Goal: Contribute content: Add original content to the website for others to see

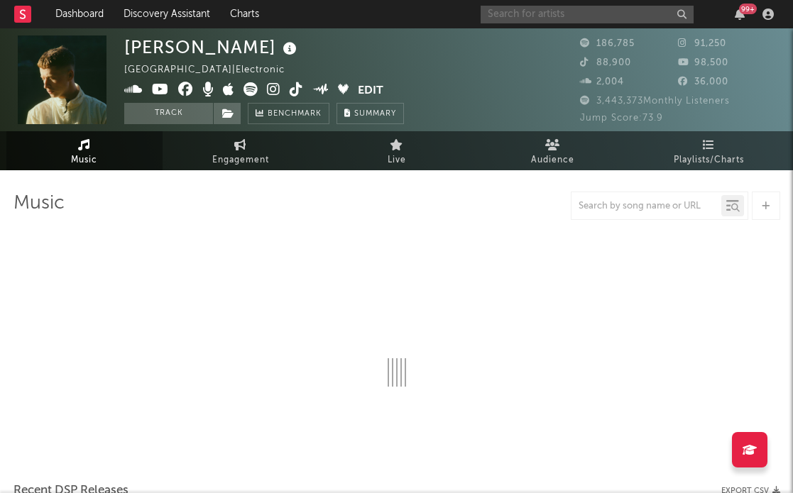
click at [610, 12] on input "text" at bounding box center [586, 15] width 213 height 18
select select "6m"
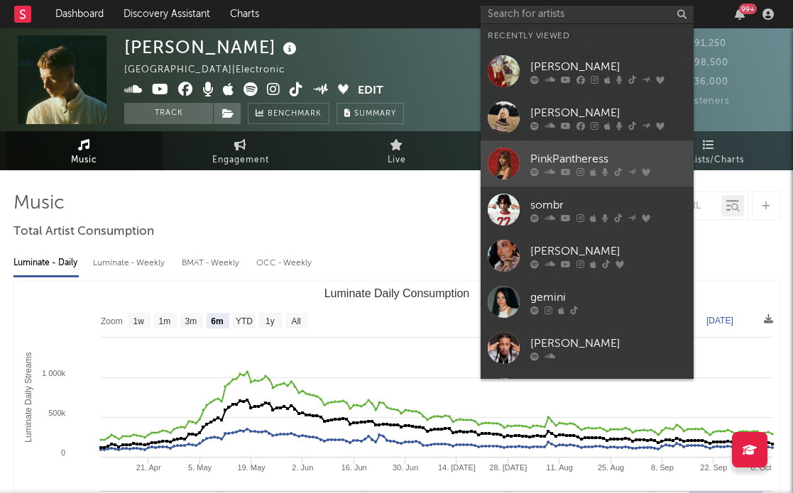
click at [599, 165] on div "PinkPantheress" at bounding box center [608, 158] width 156 height 17
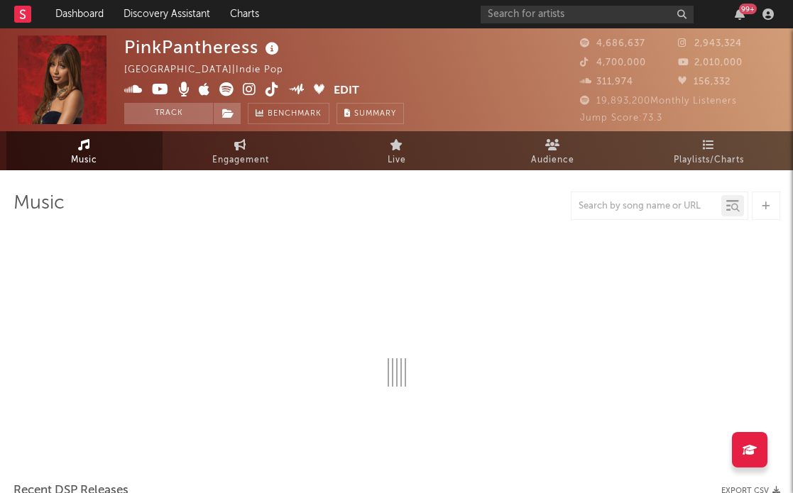
select select "6m"
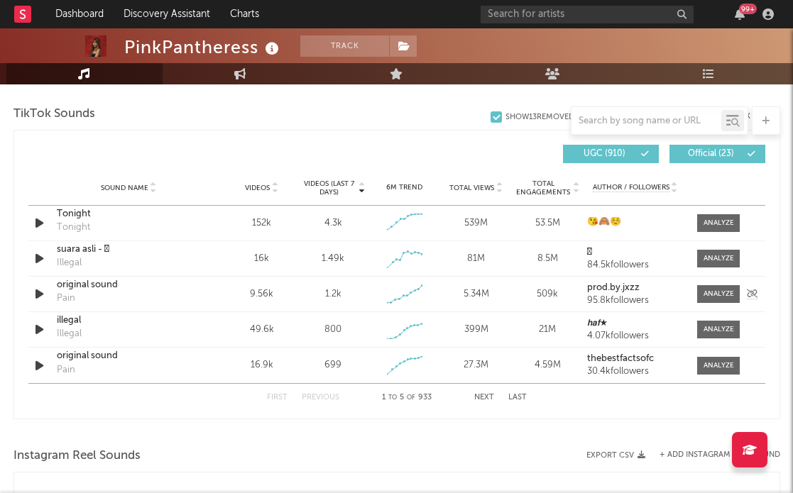
scroll to position [953, 0]
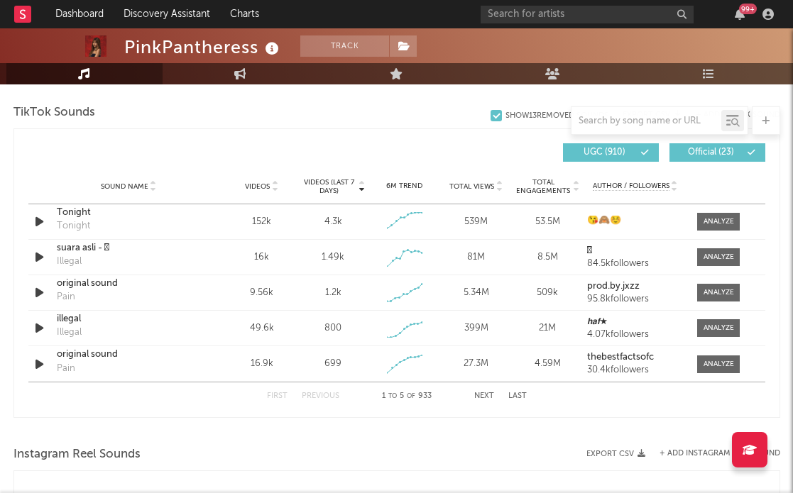
click at [479, 403] on div "First Previous 1 to 5 of 933 Next Last" at bounding box center [397, 397] width 260 height 28
click at [478, 395] on button "Next" at bounding box center [484, 396] width 20 height 8
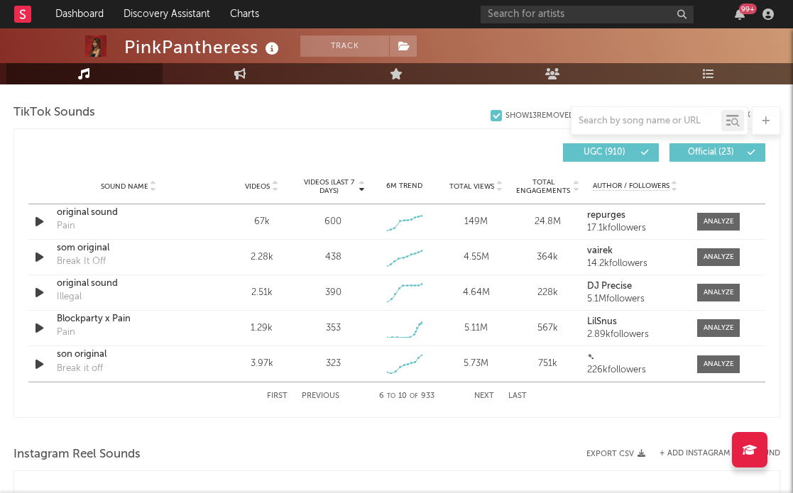
click at [482, 397] on button "Next" at bounding box center [484, 396] width 20 height 8
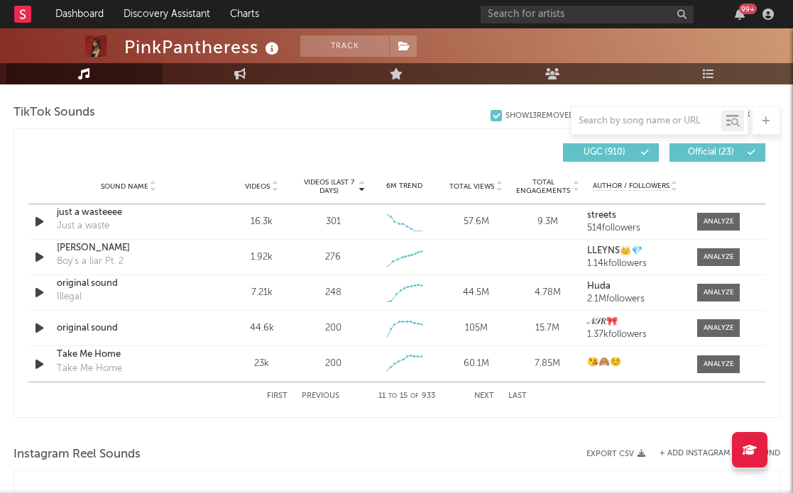
click at [482, 397] on button "Next" at bounding box center [484, 396] width 20 height 8
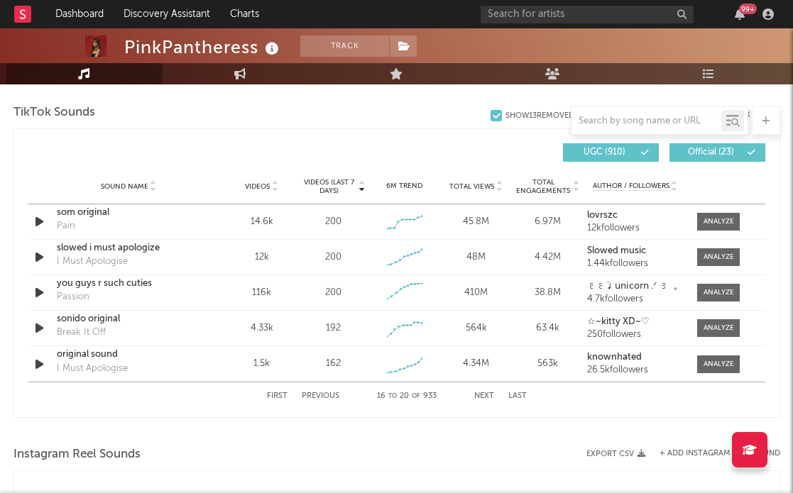
click at [483, 397] on button "Next" at bounding box center [484, 396] width 20 height 8
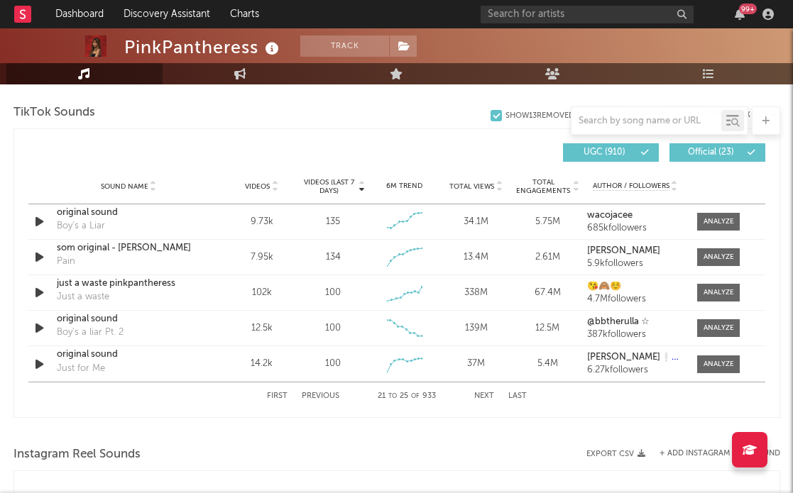
click at [483, 397] on button "Next" at bounding box center [484, 396] width 20 height 8
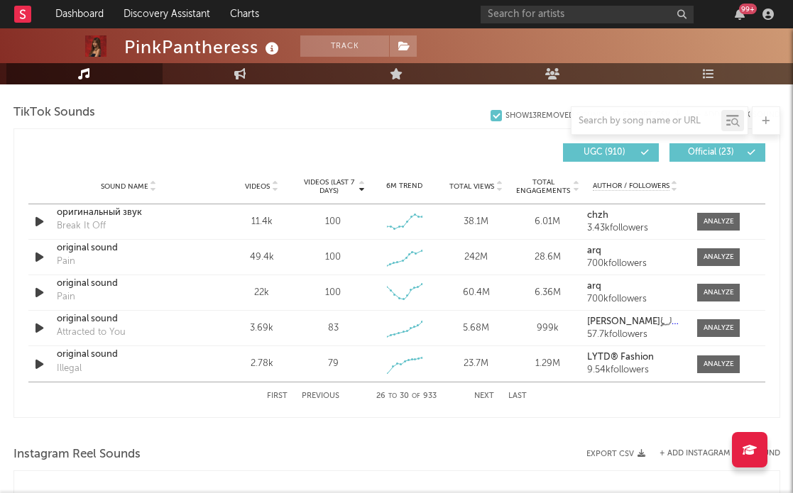
click at [483, 397] on button "Next" at bounding box center [484, 396] width 20 height 8
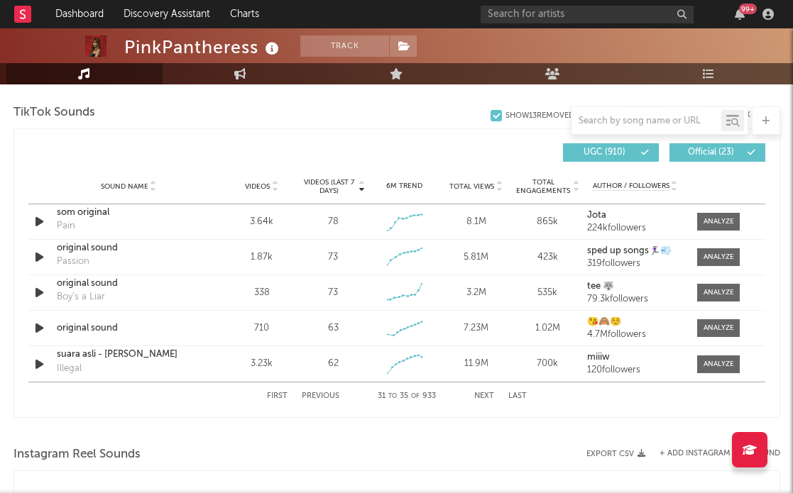
click at [483, 397] on button "Next" at bounding box center [484, 396] width 20 height 8
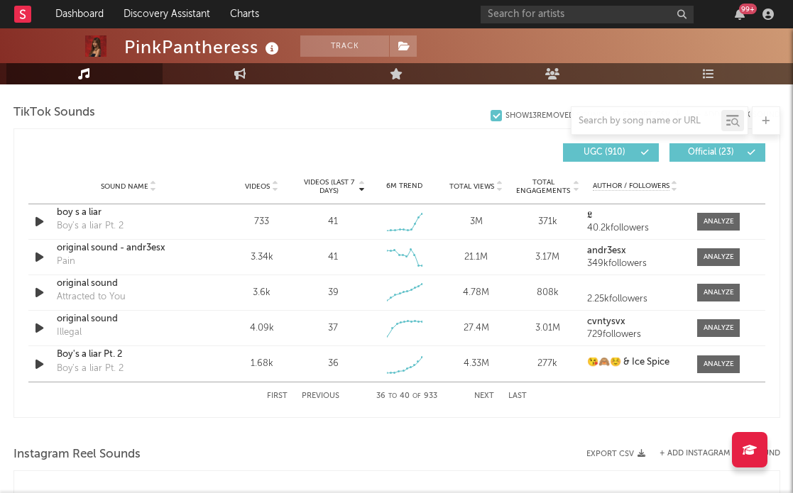
click at [483, 397] on button "Next" at bounding box center [484, 396] width 20 height 8
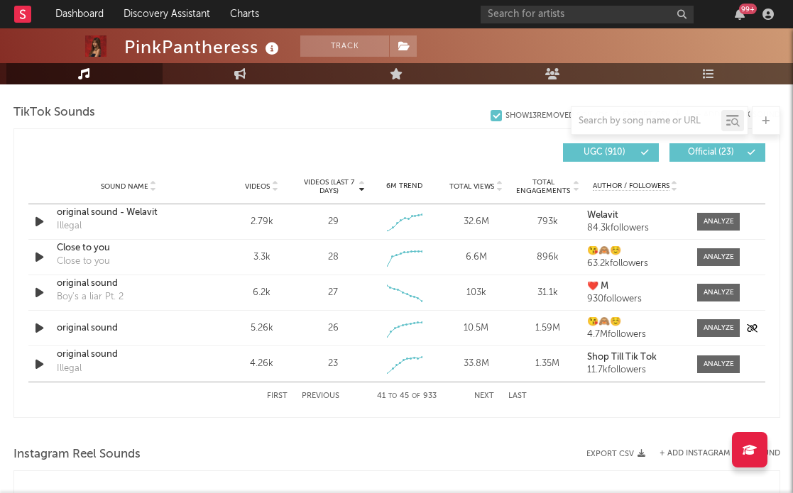
click at [93, 326] on div "original sound" at bounding box center [129, 328] width 145 height 14
click at [473, 390] on div "First Previous 41 to 45 of 933 Next Last" at bounding box center [397, 397] width 260 height 28
click at [482, 395] on button "Next" at bounding box center [484, 396] width 20 height 8
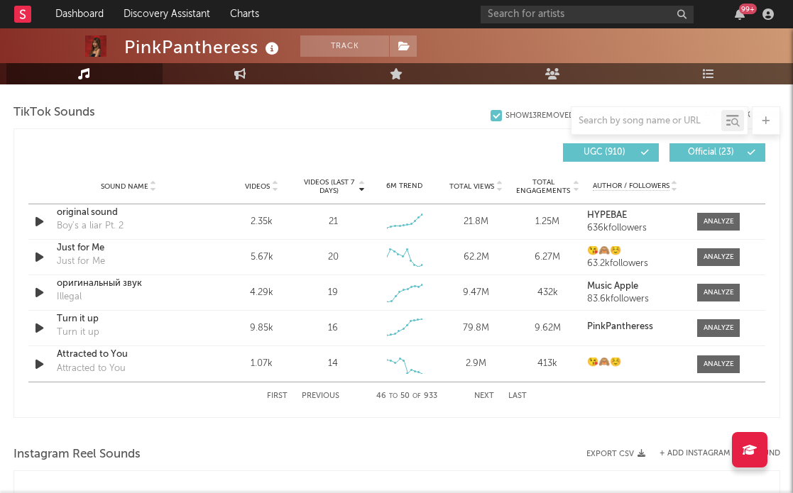
click at [484, 396] on button "Next" at bounding box center [484, 396] width 20 height 8
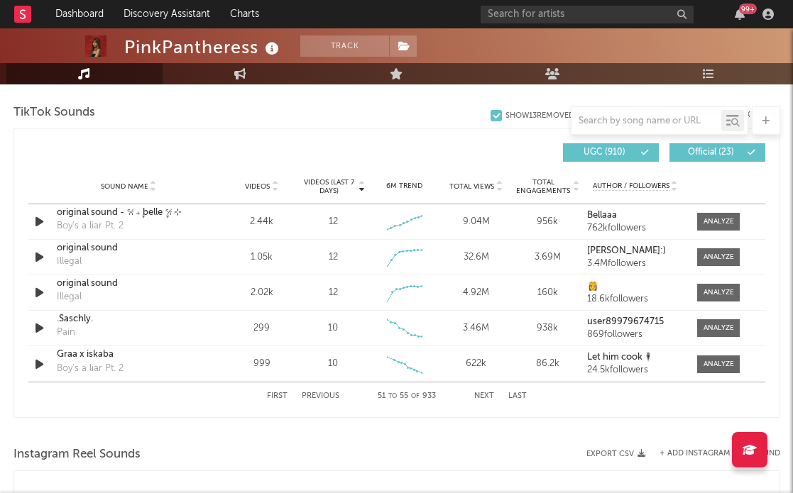
click at [484, 396] on button "Next" at bounding box center [484, 396] width 20 height 8
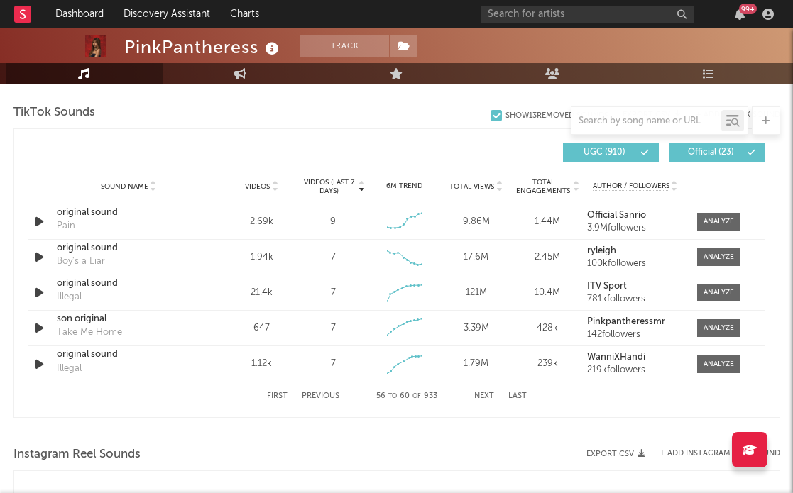
click at [484, 396] on button "Next" at bounding box center [484, 396] width 20 height 8
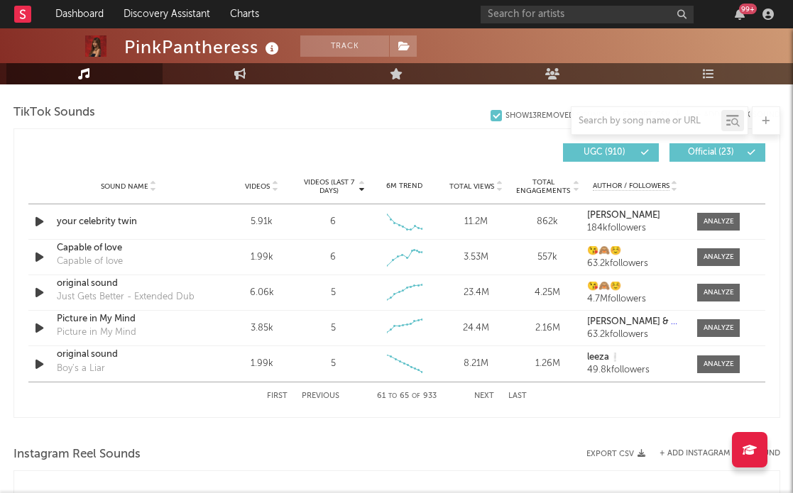
click at [484, 396] on button "Next" at bounding box center [484, 396] width 20 height 8
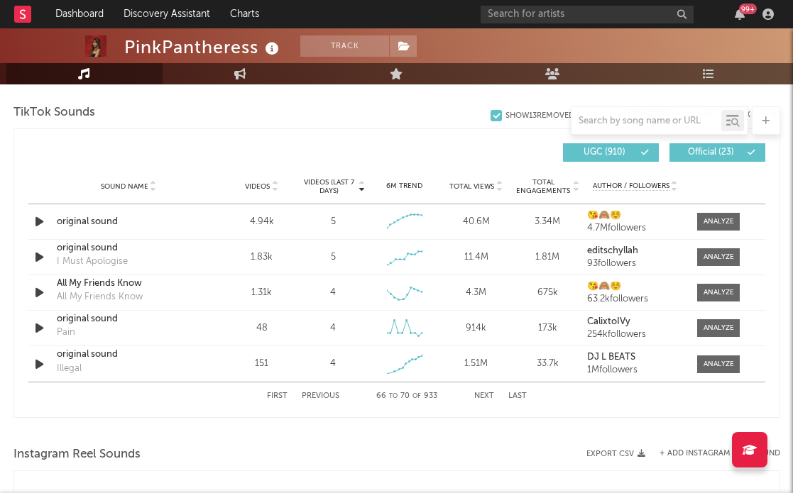
click at [484, 396] on button "Next" at bounding box center [484, 396] width 20 height 8
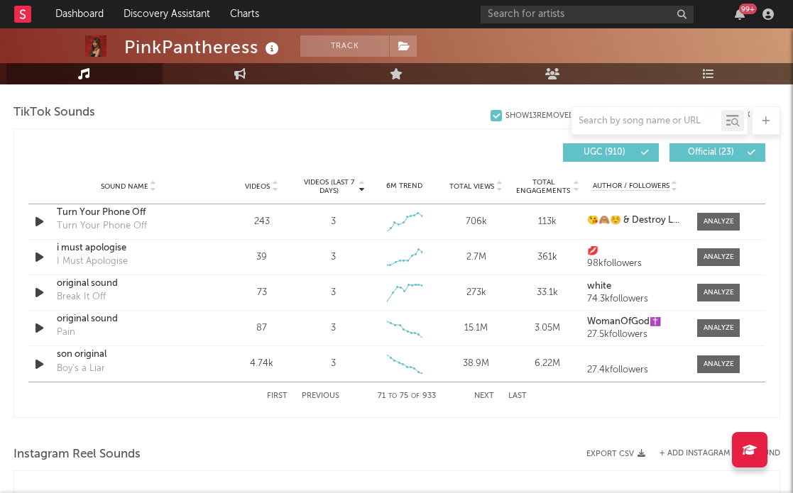
click at [484, 396] on button "Next" at bounding box center [484, 396] width 20 height 8
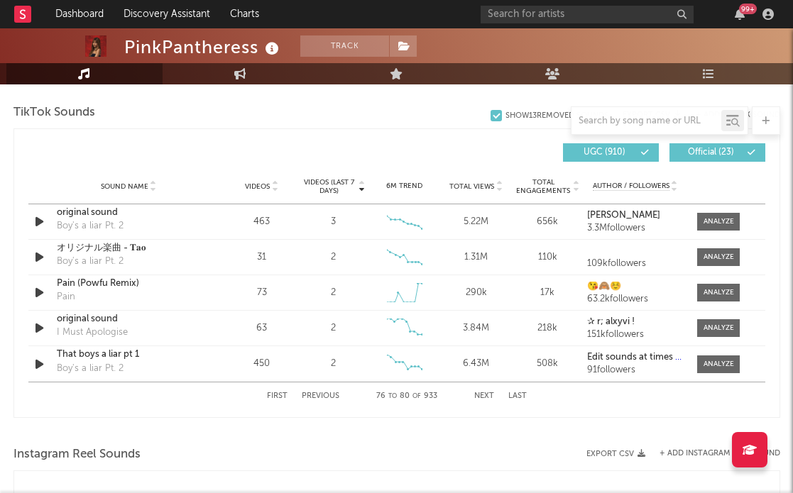
click at [484, 396] on button "Next" at bounding box center [484, 396] width 20 height 8
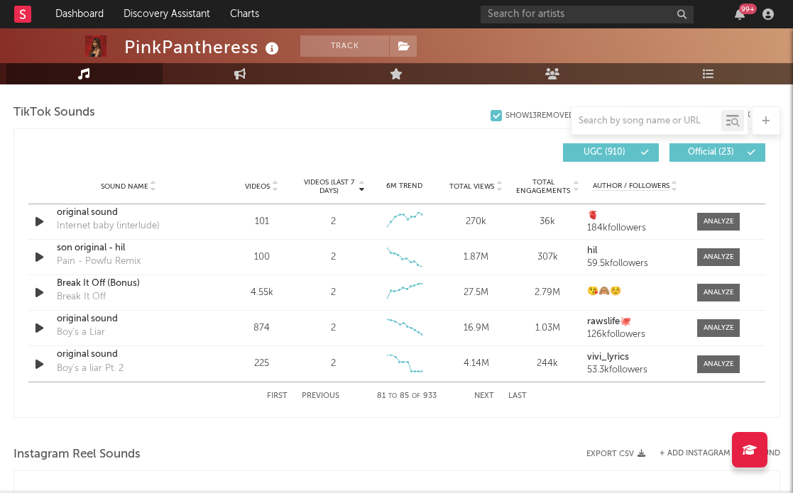
click at [484, 396] on button "Next" at bounding box center [484, 396] width 20 height 8
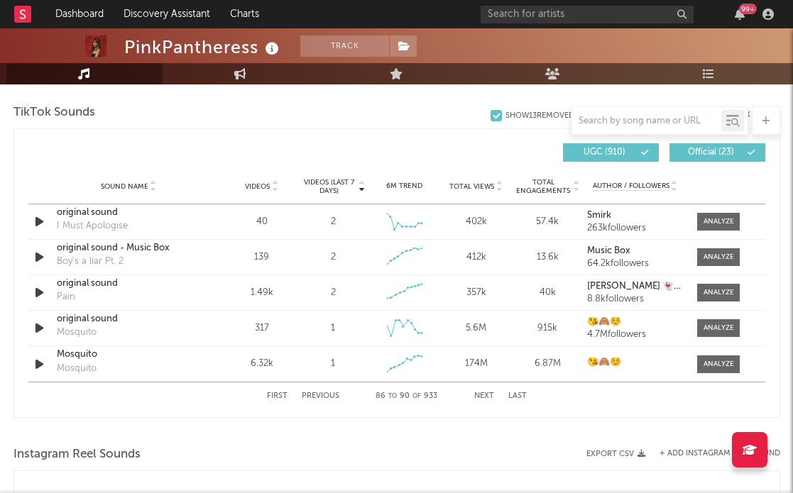
click at [484, 396] on button "Next" at bounding box center [484, 396] width 20 height 8
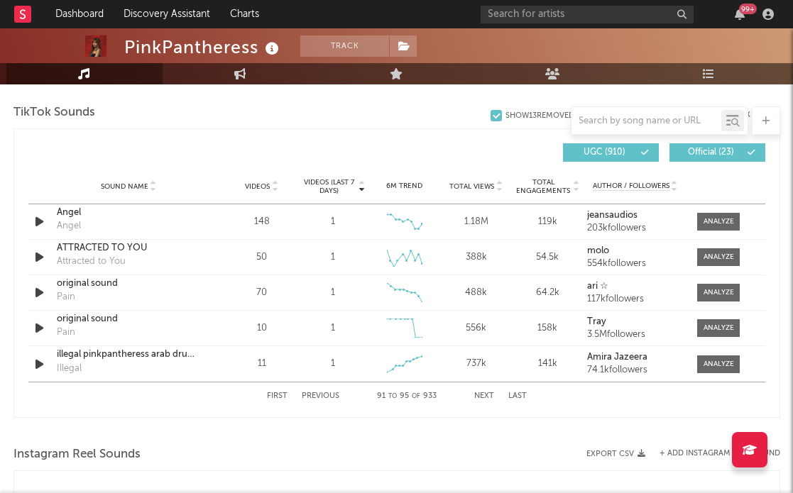
click at [484, 396] on button "Next" at bounding box center [484, 396] width 20 height 8
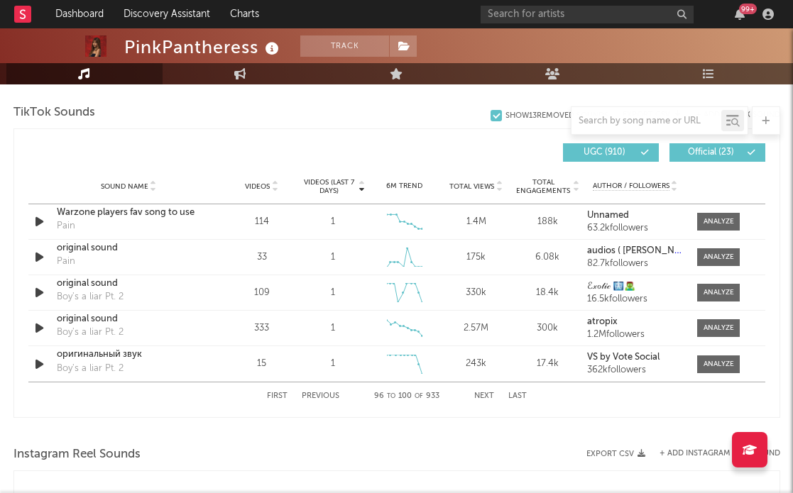
click at [484, 396] on button "Next" at bounding box center [484, 396] width 20 height 8
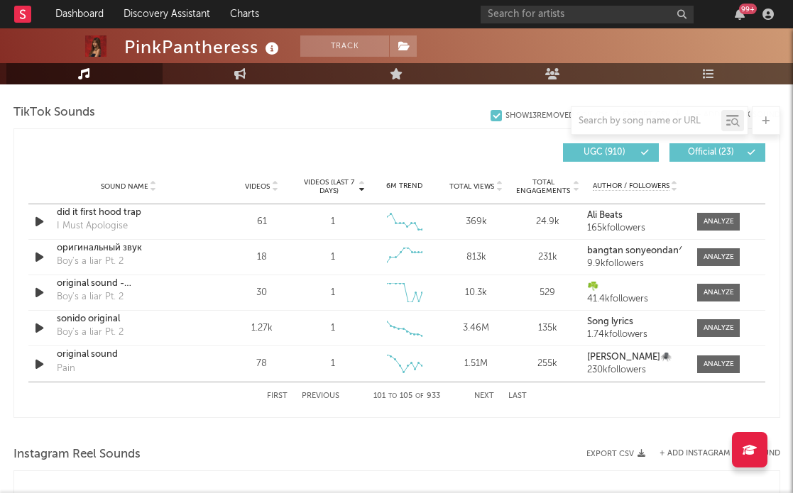
click at [484, 396] on button "Next" at bounding box center [484, 396] width 20 height 8
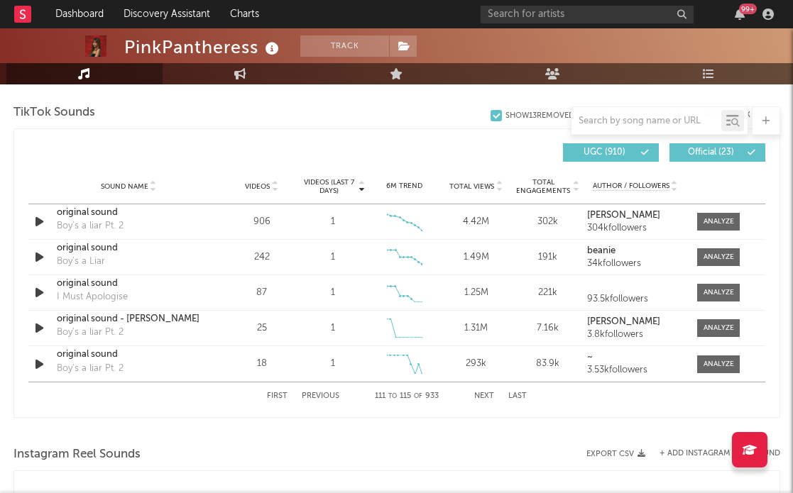
click at [484, 396] on button "Next" at bounding box center [484, 396] width 20 height 8
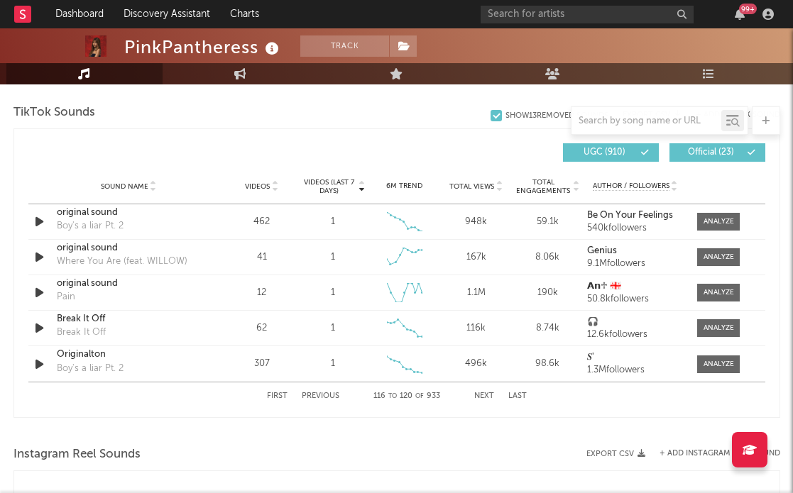
click at [484, 396] on button "Next" at bounding box center [484, 396] width 20 height 8
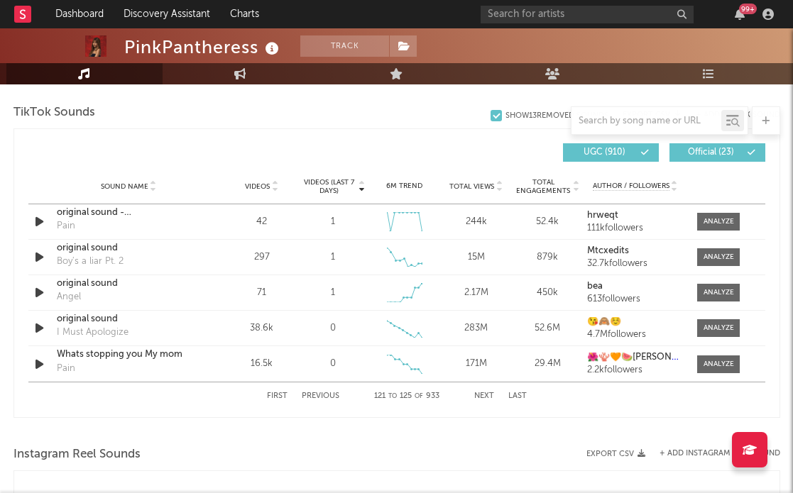
click at [484, 396] on button "Next" at bounding box center [484, 396] width 20 height 8
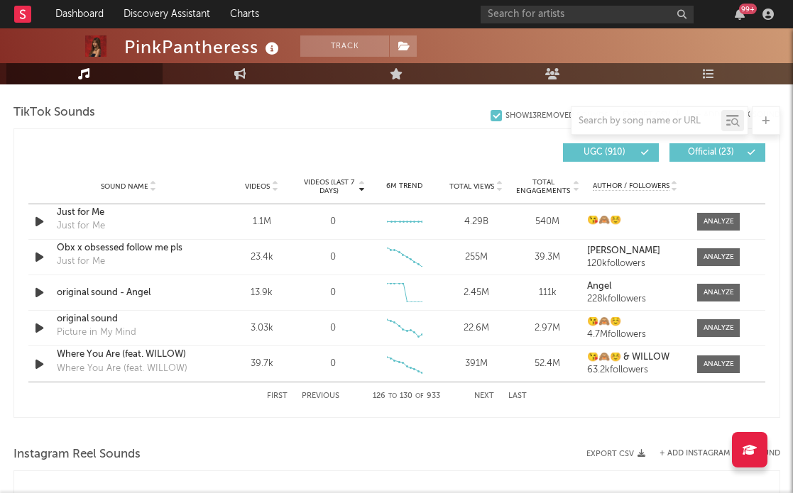
click at [484, 396] on button "Next" at bounding box center [484, 396] width 20 height 8
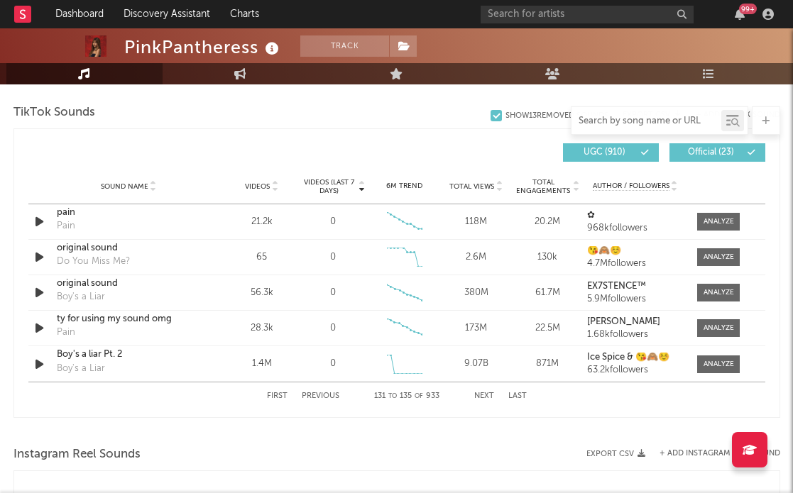
click at [664, 122] on input "text" at bounding box center [646, 121] width 150 height 11
paste input "[URL][DOMAIN_NAME]"
type input "[URL][DOMAIN_NAME]"
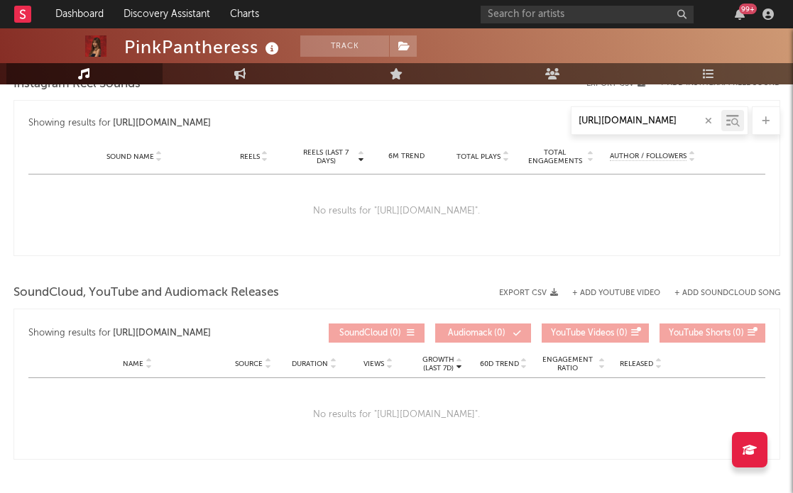
scroll to position [0, 0]
click at [705, 119] on icon "button" at bounding box center [708, 120] width 7 height 9
paste input "[URL][DOMAIN_NAME]"
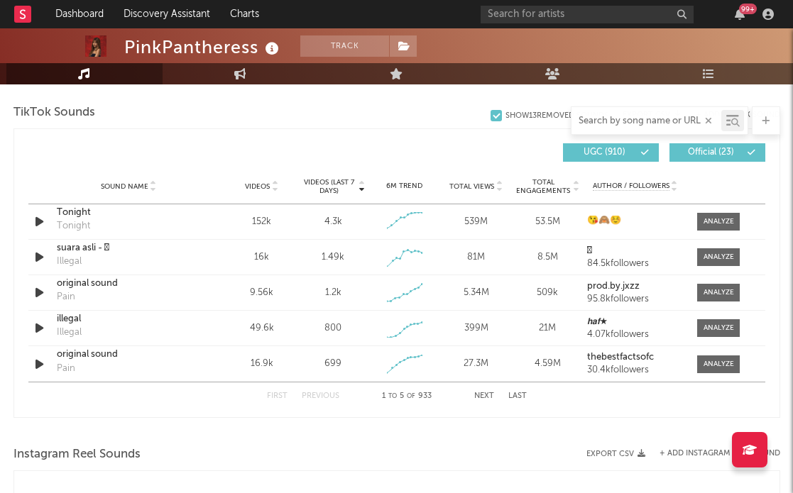
type input "[URL][DOMAIN_NAME]"
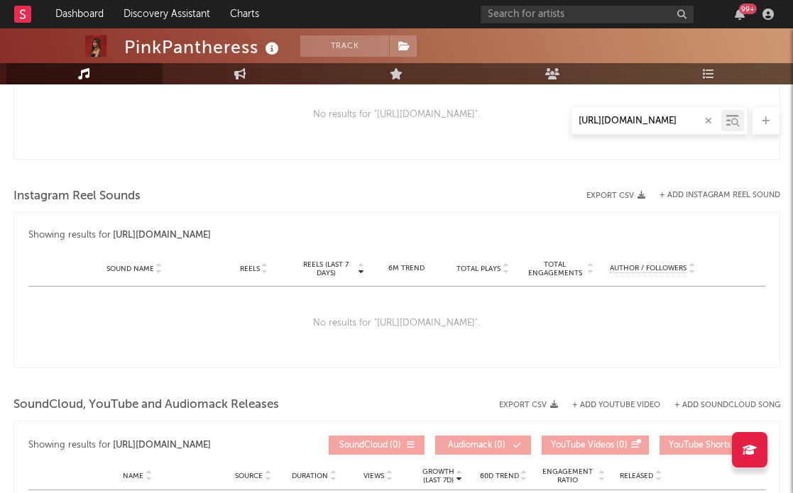
scroll to position [758, 0]
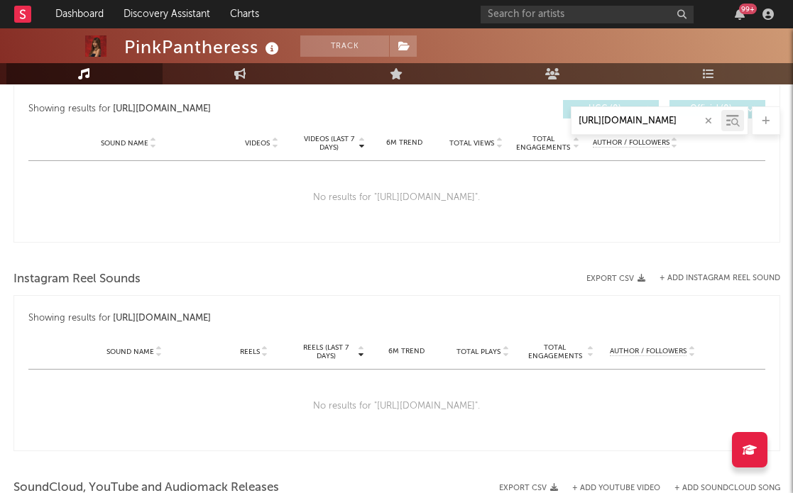
click at [706, 121] on icon "button" at bounding box center [708, 120] width 7 height 9
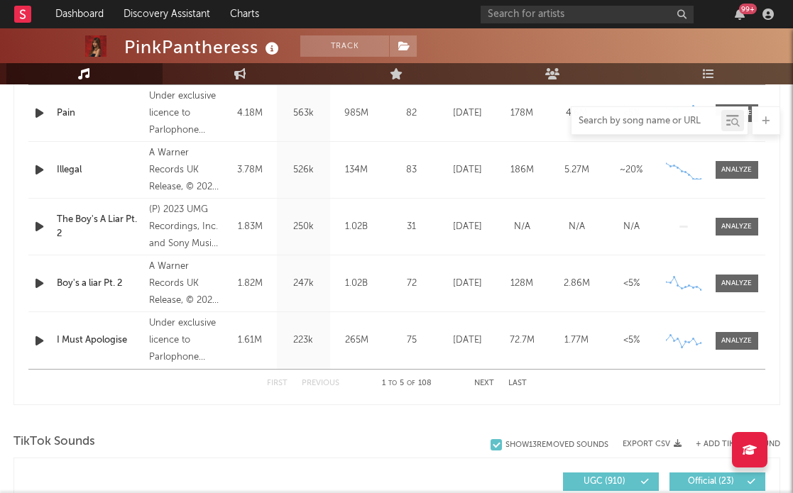
scroll to position [862, 0]
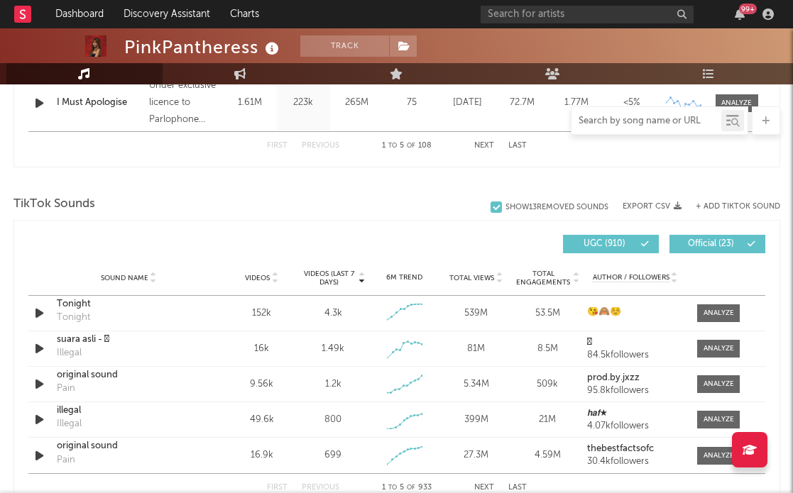
click at [735, 207] on button "+ Add TikTok Sound" at bounding box center [737, 207] width 84 height 8
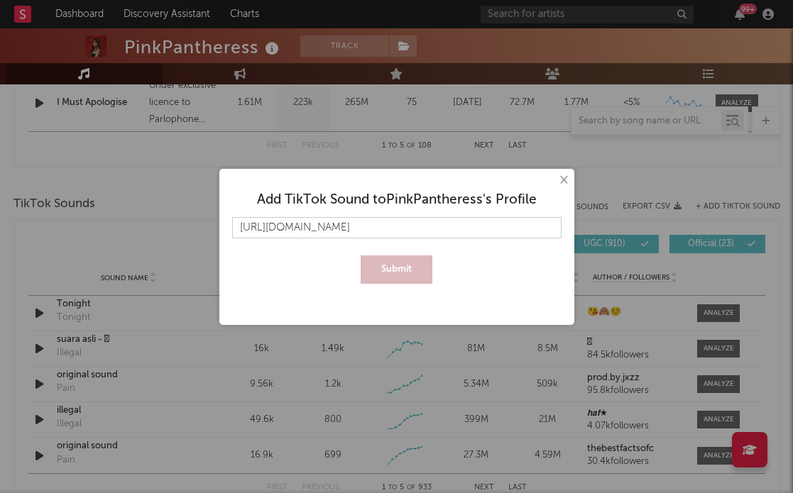
scroll to position [0, 252]
type input "[URL][DOMAIN_NAME]"
click at [395, 269] on button "Submit" at bounding box center [397, 269] width 72 height 28
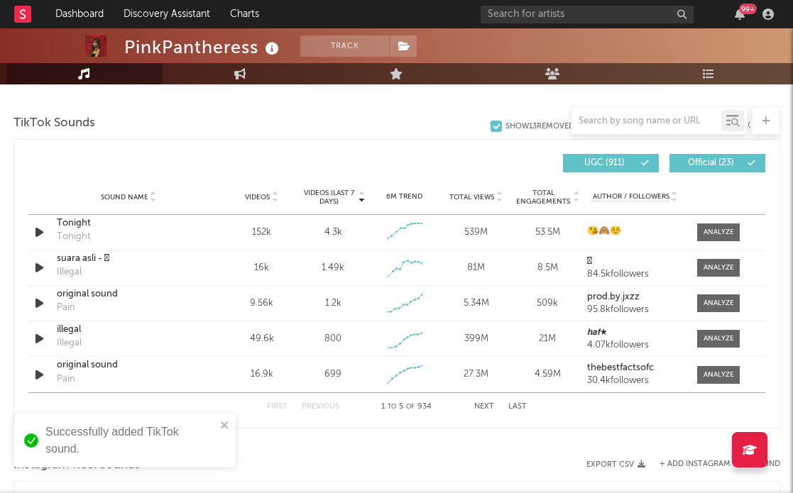
scroll to position [944, 0]
